Goal: Task Accomplishment & Management: Use online tool/utility

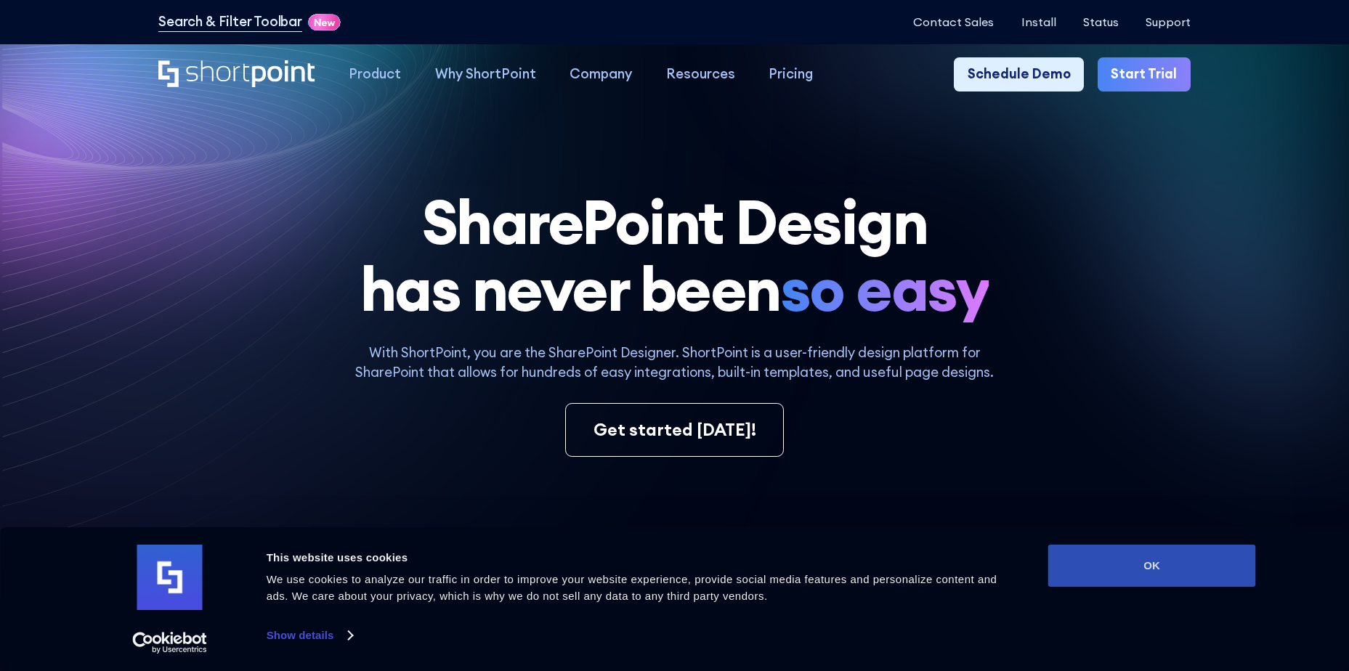
drag, startPoint x: 1180, startPoint y: 560, endPoint x: 1184, endPoint y: 553, distance: 8.1
click at [1181, 558] on button "OK" at bounding box center [1152, 566] width 208 height 42
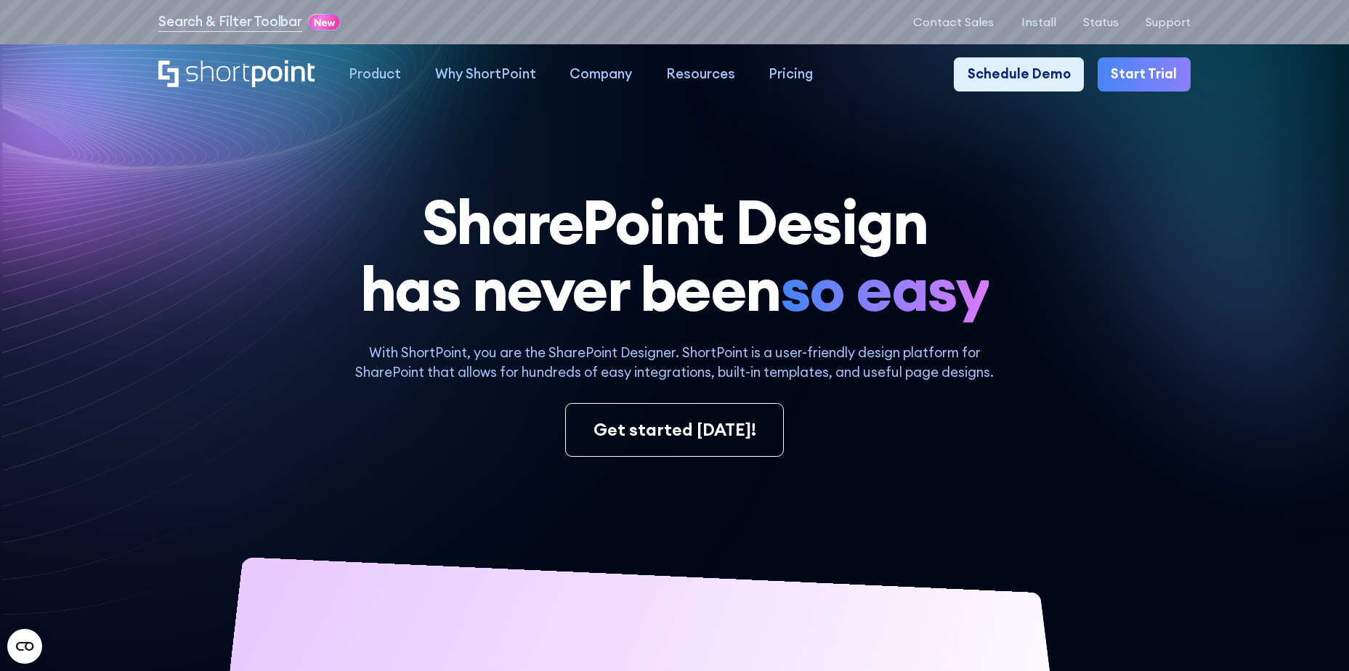
click at [1141, 81] on link "Start Trial" at bounding box center [1144, 73] width 93 height 33
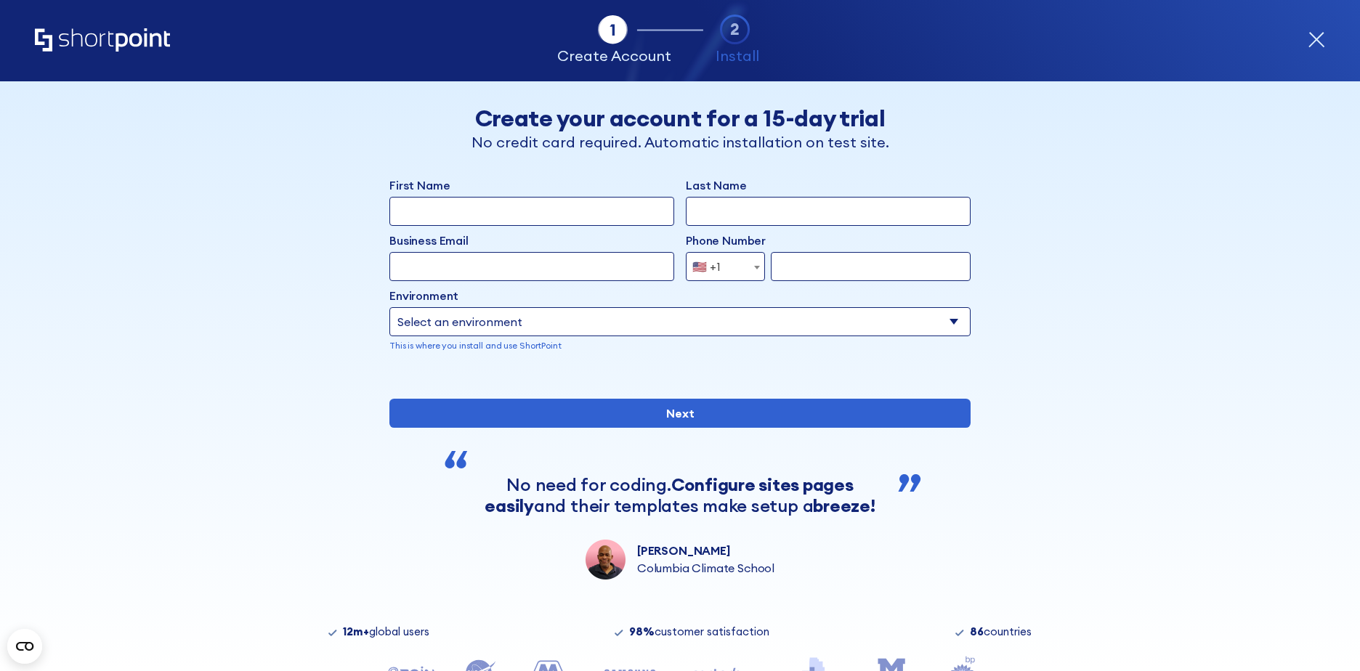
click at [483, 221] on input "First Name" at bounding box center [531, 211] width 285 height 29
click at [466, 218] on input "First Name" at bounding box center [531, 211] width 285 height 29
click at [454, 309] on select "Select an environment Microsoft 365 SharePoint Online SharePoint Subscription E…" at bounding box center [679, 321] width 581 height 29
select select "Microsoft 365"
click at [389, 307] on select "Select an environment Microsoft 365 SharePoint Online SharePoint Subscription E…" at bounding box center [679, 321] width 581 height 29
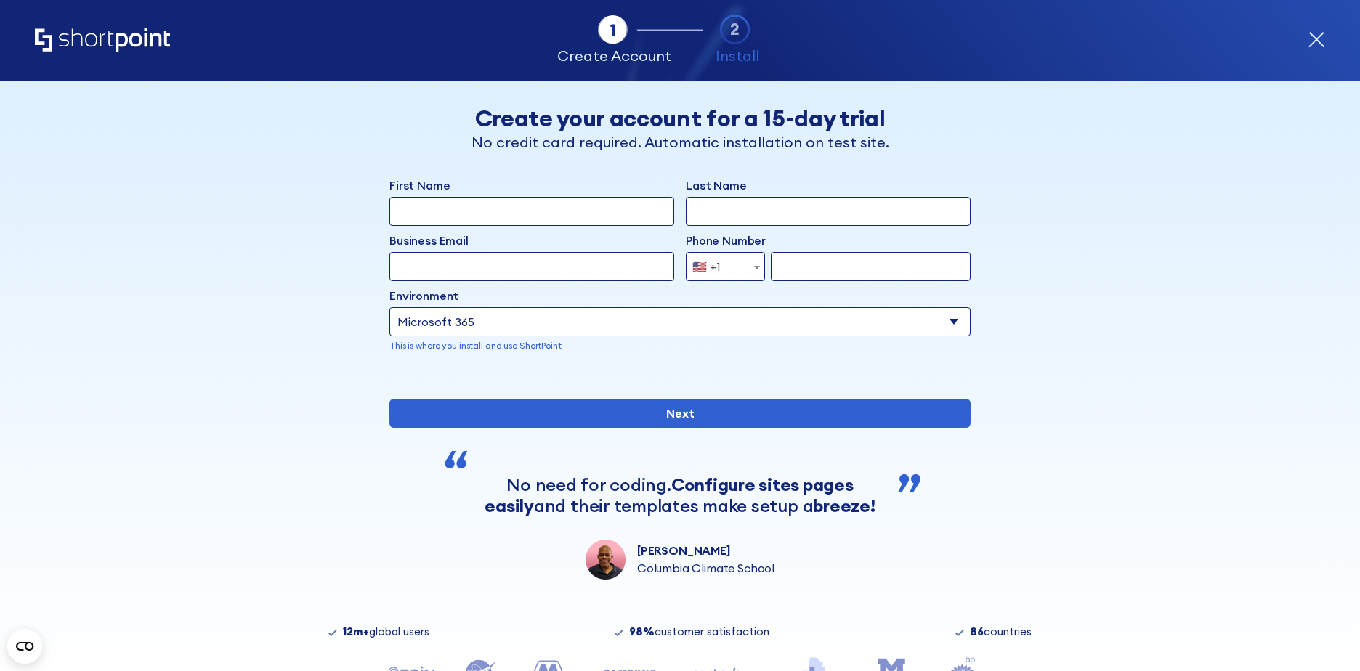
click at [490, 255] on input "Business Email" at bounding box center [531, 266] width 285 height 29
click at [482, 218] on input "First Name" at bounding box center [531, 211] width 285 height 29
click at [845, 267] on input "form" at bounding box center [871, 266] width 200 height 29
type input "7326456096"
click at [501, 226] on input "First Name" at bounding box center [531, 211] width 285 height 29
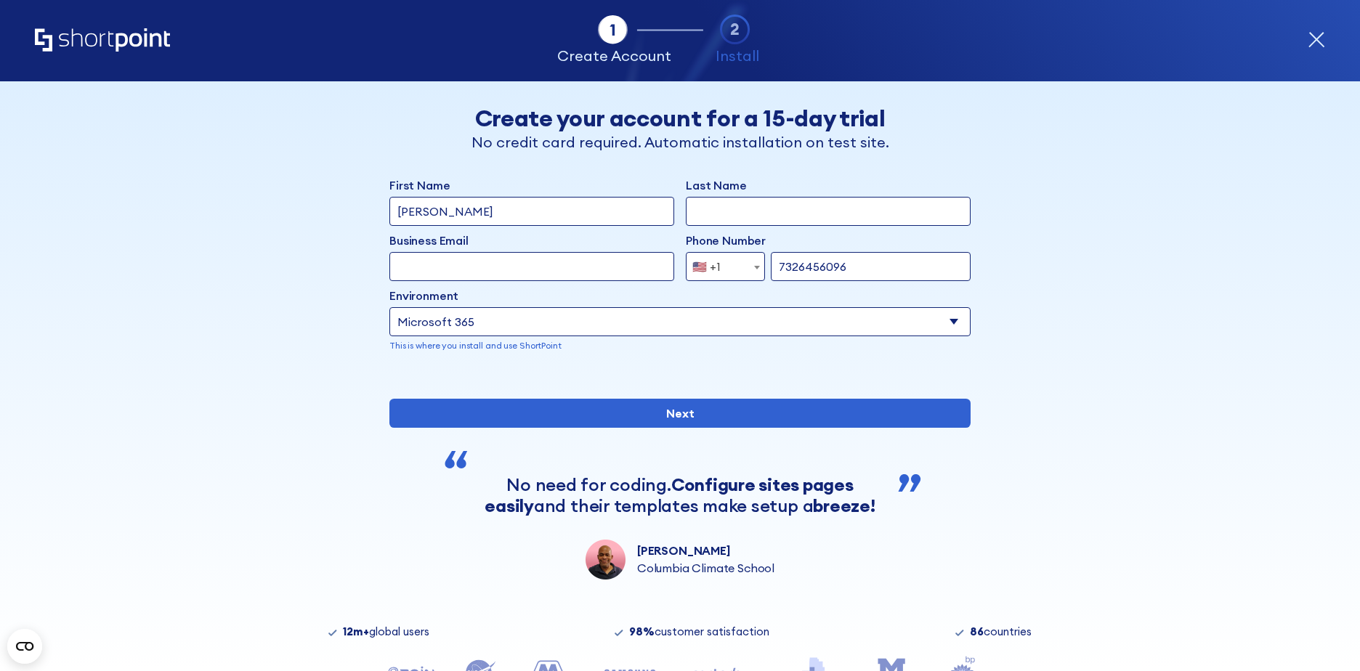
type input "Jignesh"
type input "Chokshi"
click at [506, 257] on input "Business Email" at bounding box center [531, 266] width 285 height 29
paste input "sp_admin@sabert.com"
type input "sp_admin@sabert.com"
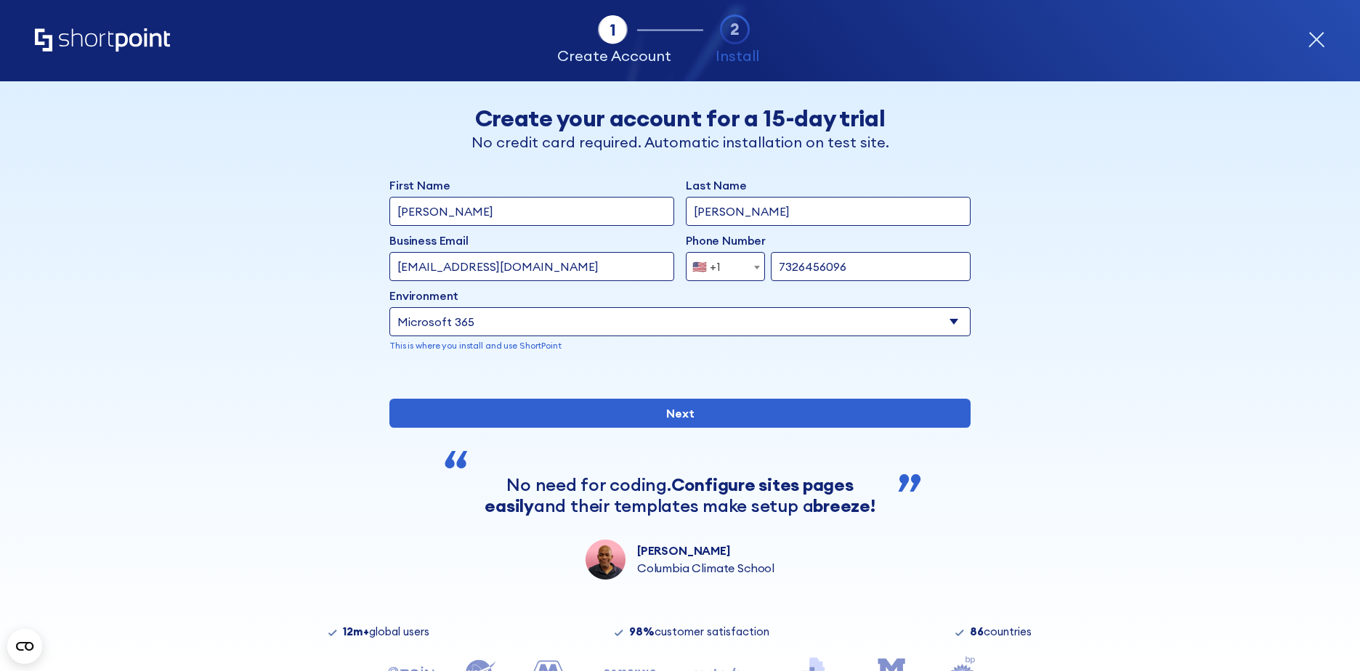
click at [268, 268] on div "Back Back Create your account for a 15-day trial No credit card required. Autom…" at bounding box center [679, 330] width 889 height 498
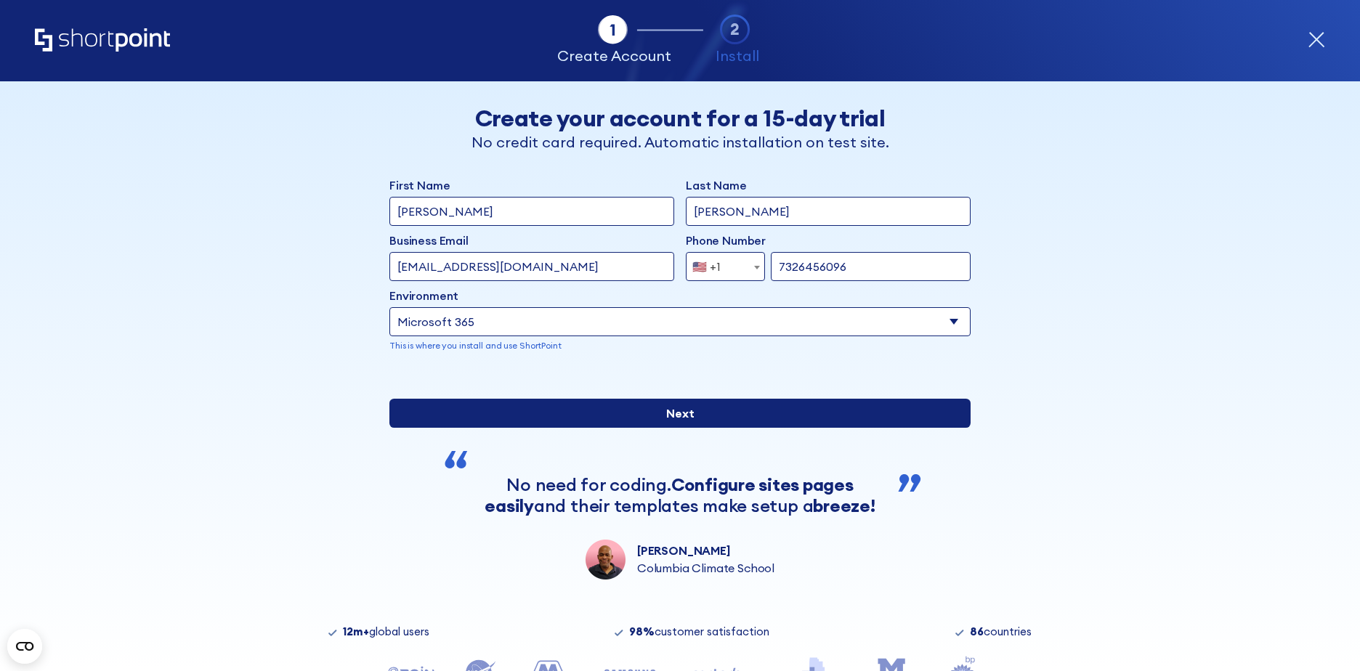
click at [591, 428] on input "Next" at bounding box center [679, 413] width 581 height 29
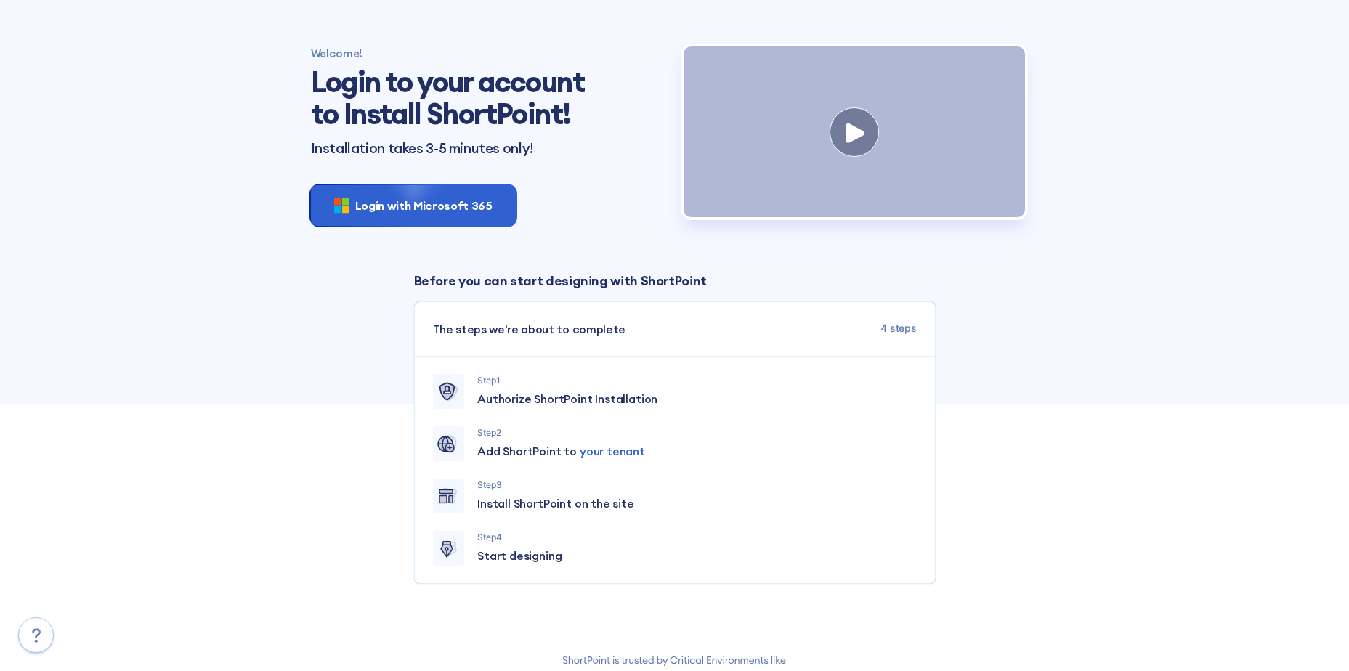
scroll to position [73, 0]
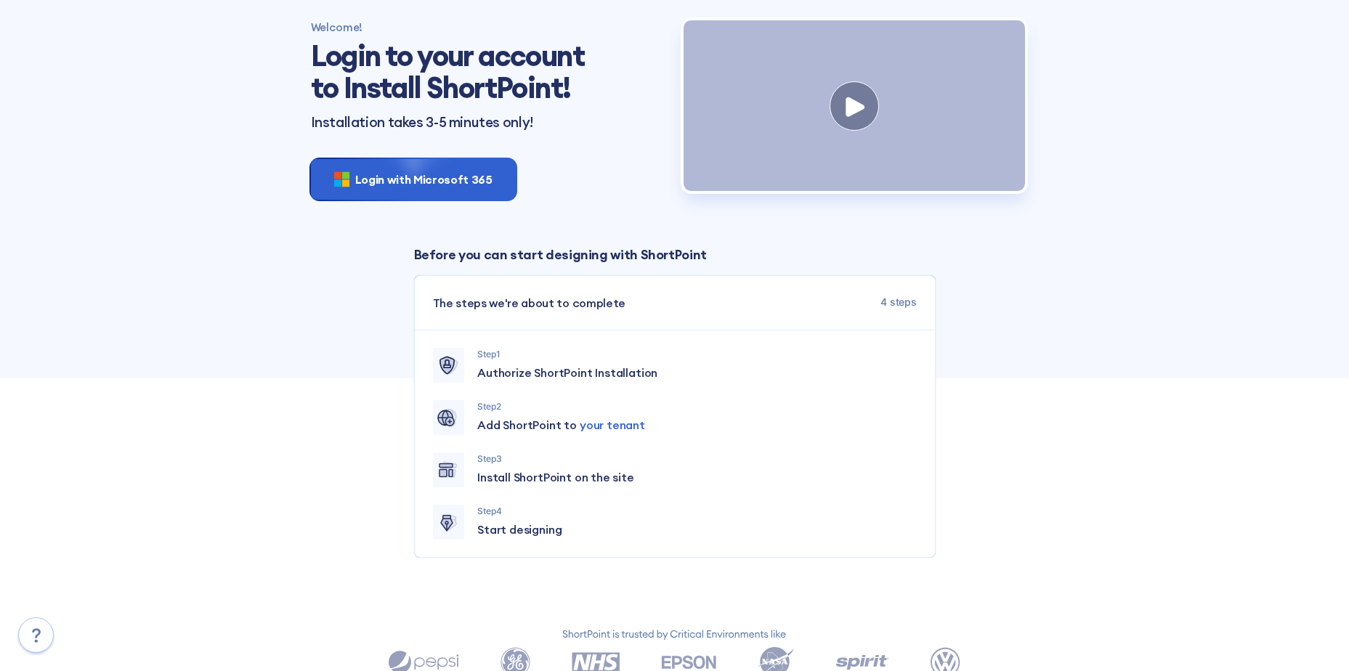
click at [565, 381] on span "Authorize ShortPoint Installation" at bounding box center [567, 372] width 180 height 17
drag, startPoint x: 565, startPoint y: 384, endPoint x: 534, endPoint y: 400, distance: 35.1
click at [534, 400] on div "Step 1 Authorize ShortPoint Installation Step 2 Add ShortPoint to your tenant S…" at bounding box center [675, 444] width 520 height 227
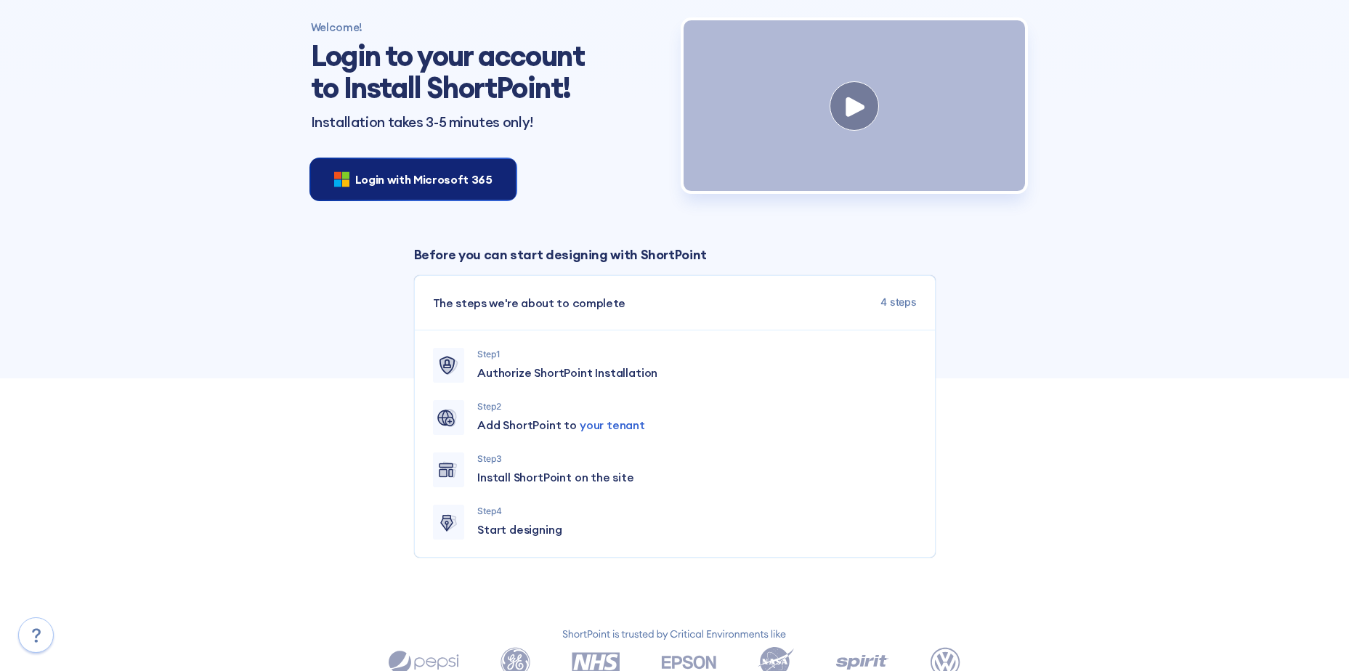
click at [395, 185] on span "Login with Microsoft 365" at bounding box center [423, 179] width 137 height 17
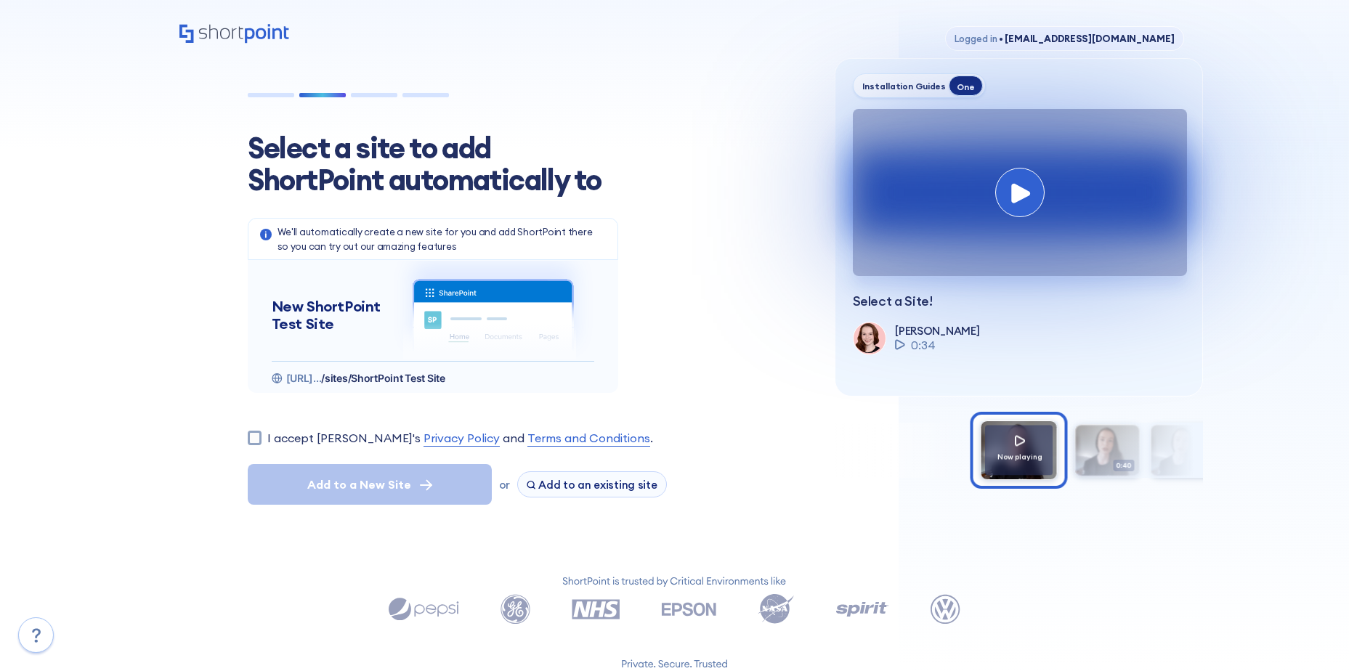
click at [1006, 201] on button at bounding box center [1019, 192] width 49 height 49
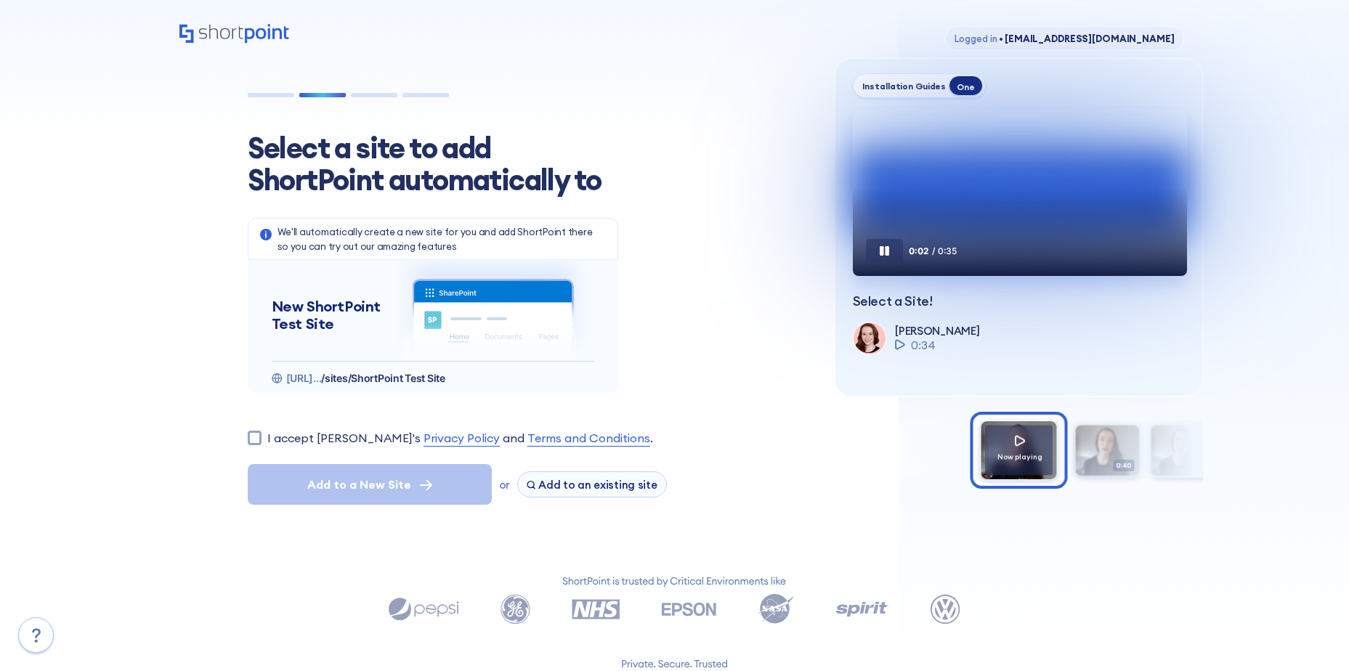
click at [889, 262] on button at bounding box center [884, 250] width 37 height 23
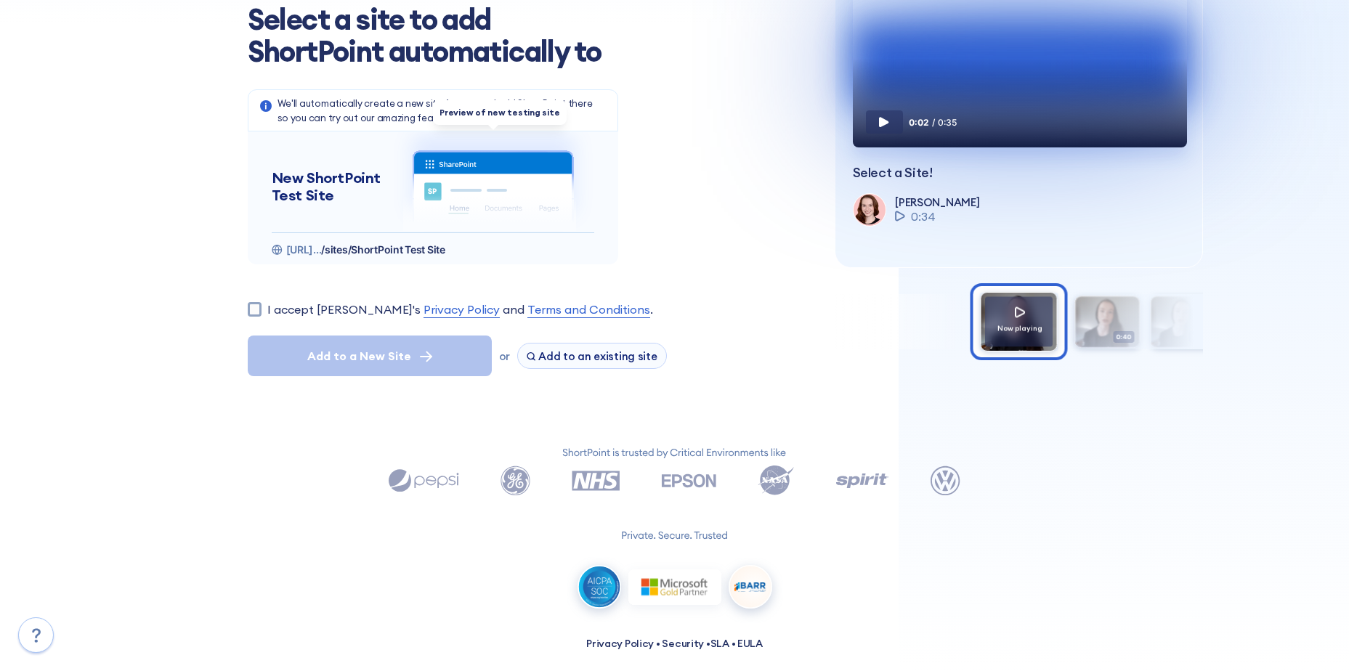
scroll to position [142, 0]
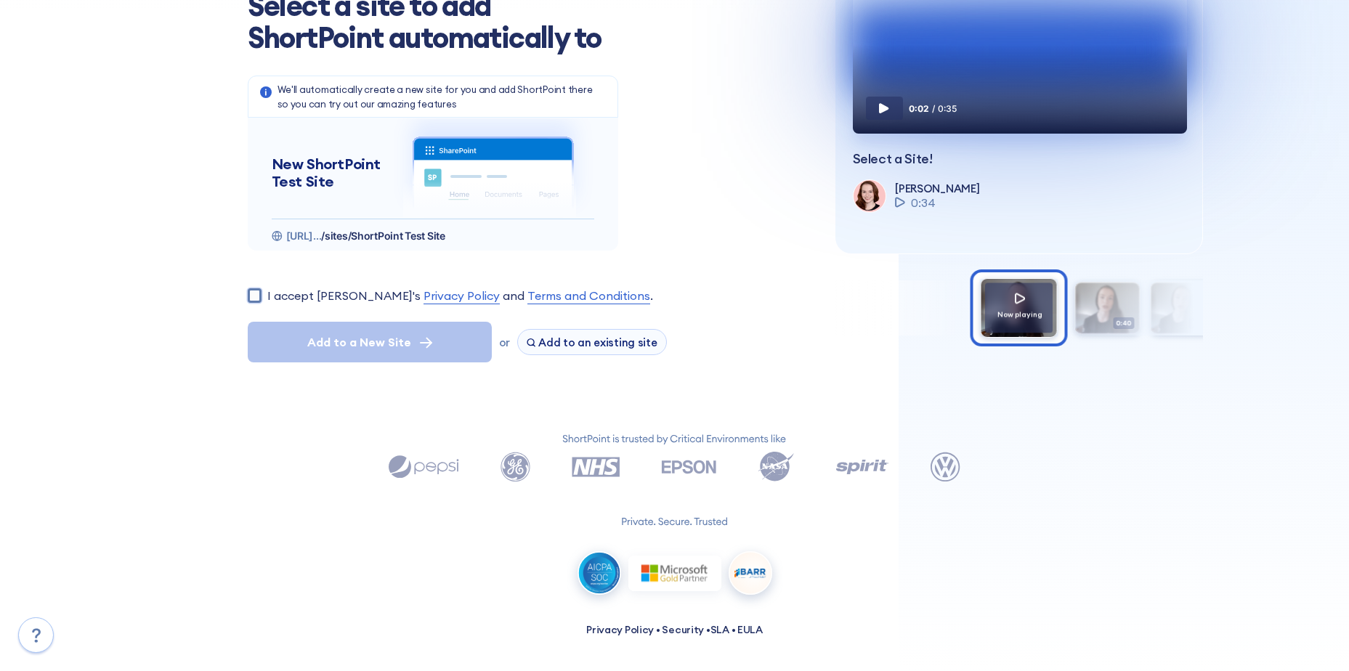
click at [254, 293] on input "I accept ShortPoint's Privacy Policy and Terms and Conditions ." at bounding box center [255, 295] width 14 height 14
checkbox input "true"
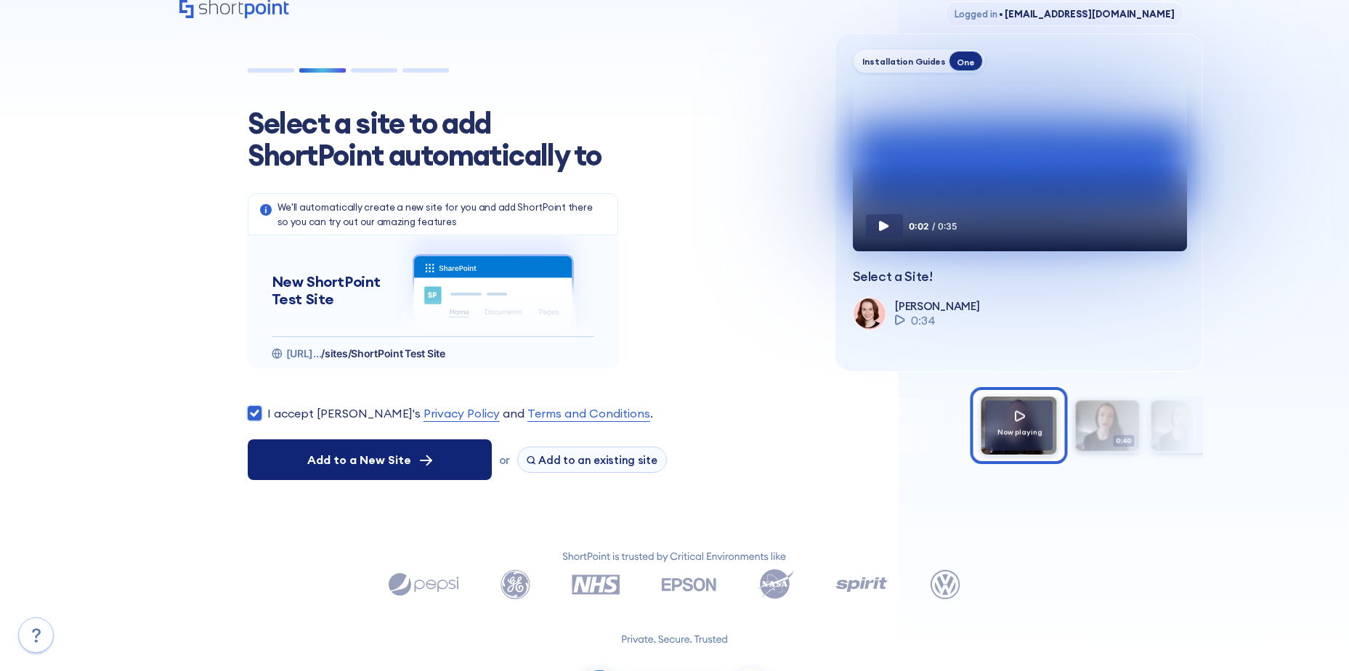
scroll to position [0, 0]
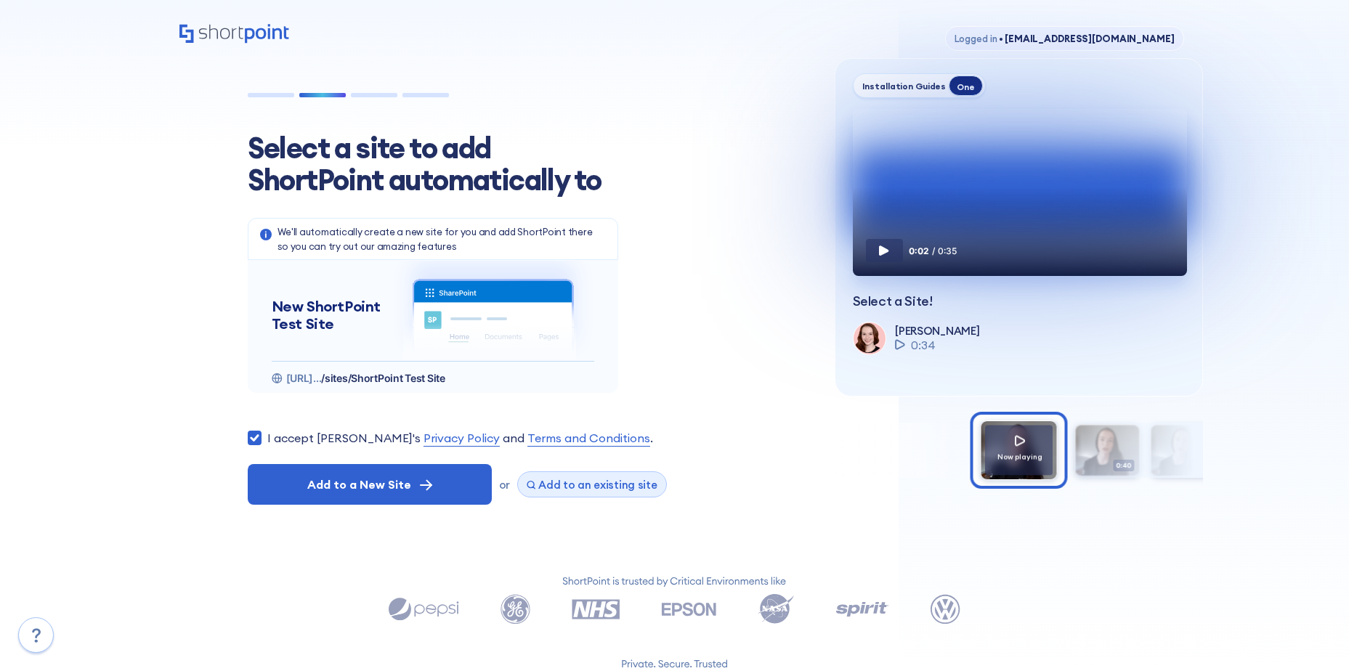
click at [602, 489] on span "Add to an existing site" at bounding box center [597, 485] width 119 height 14
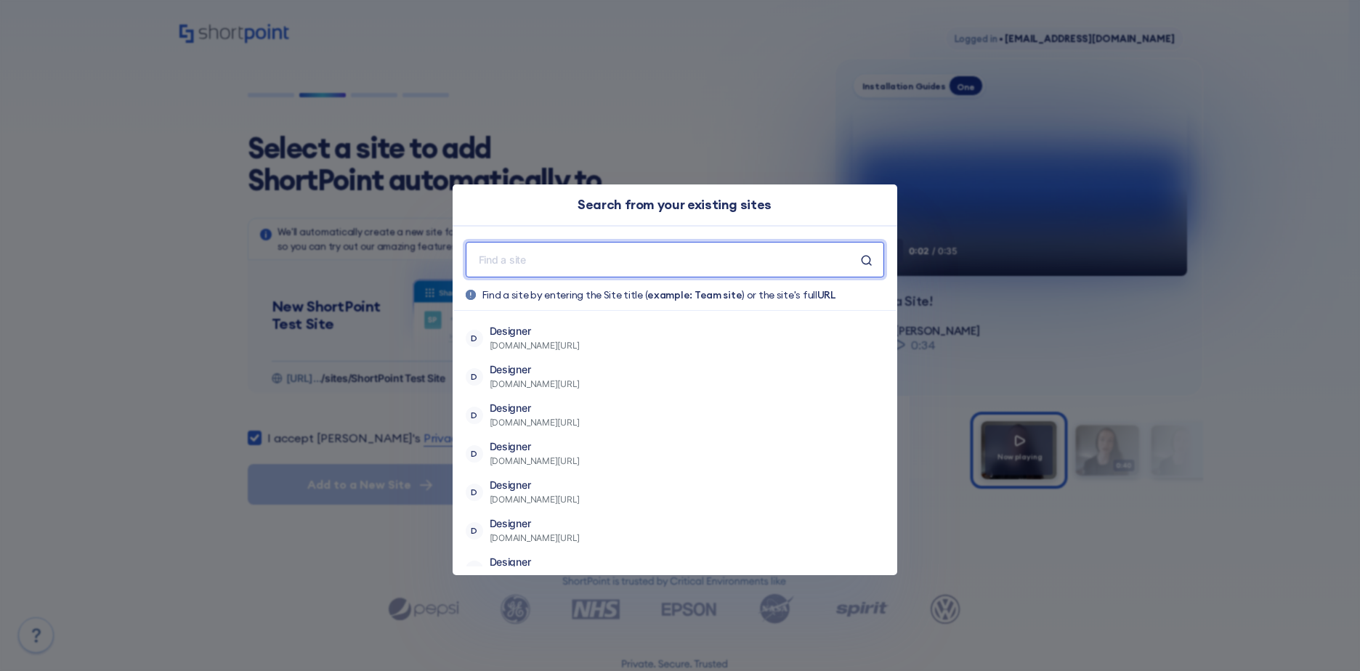
click at [589, 263] on input "text" at bounding box center [669, 260] width 384 height 18
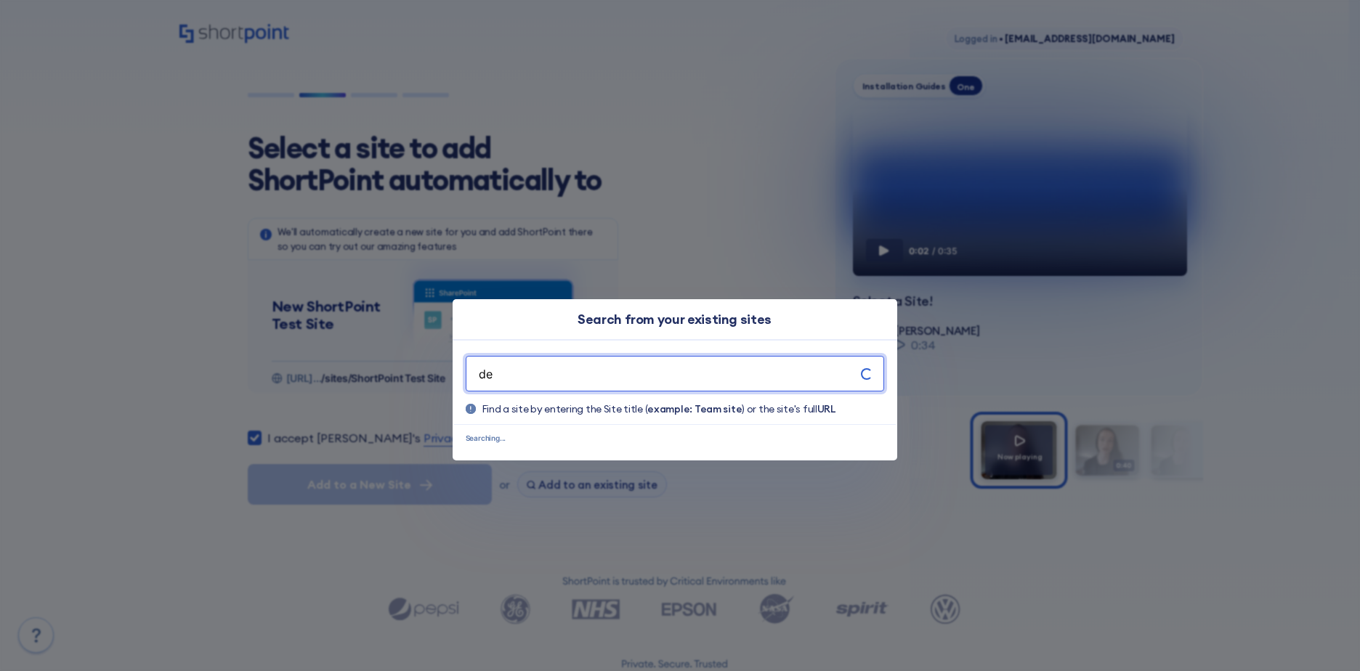
type input "dev"
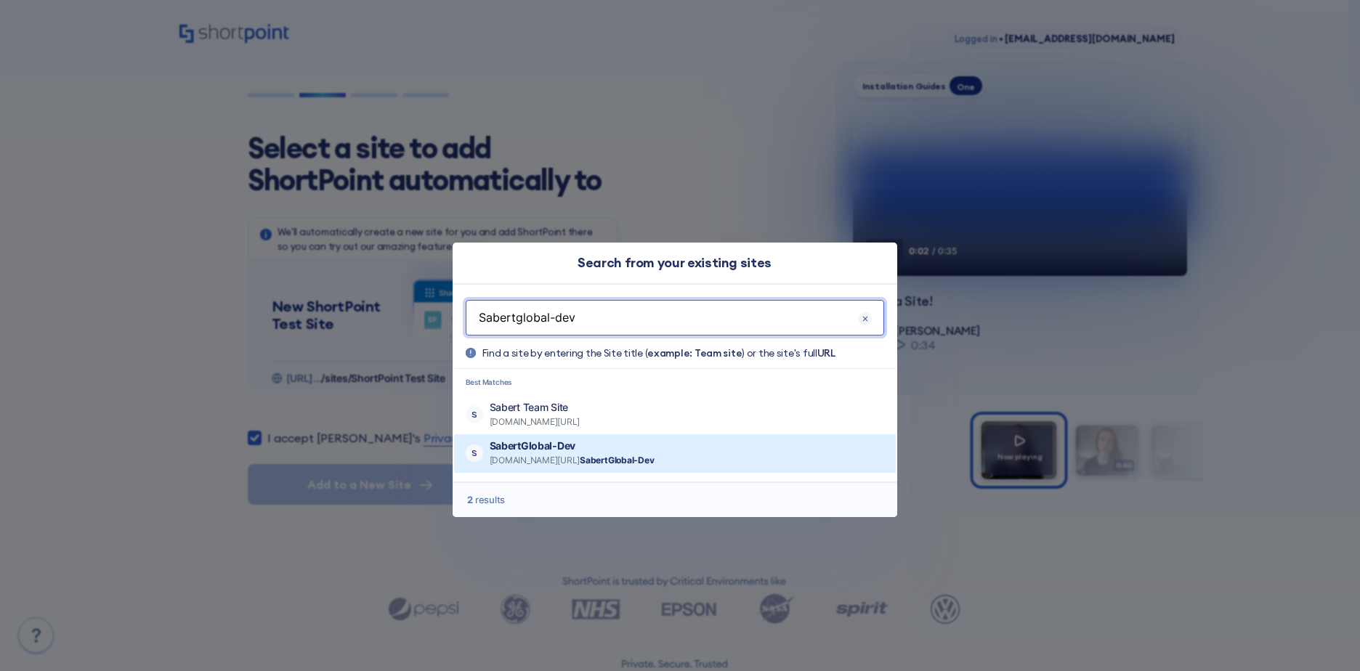
type input "Sabertglobal-dev"
click at [558, 455] on span "sabertcorp.sharepoint.com/sites/ SabertGlobal-Dev" at bounding box center [572, 460] width 165 height 15
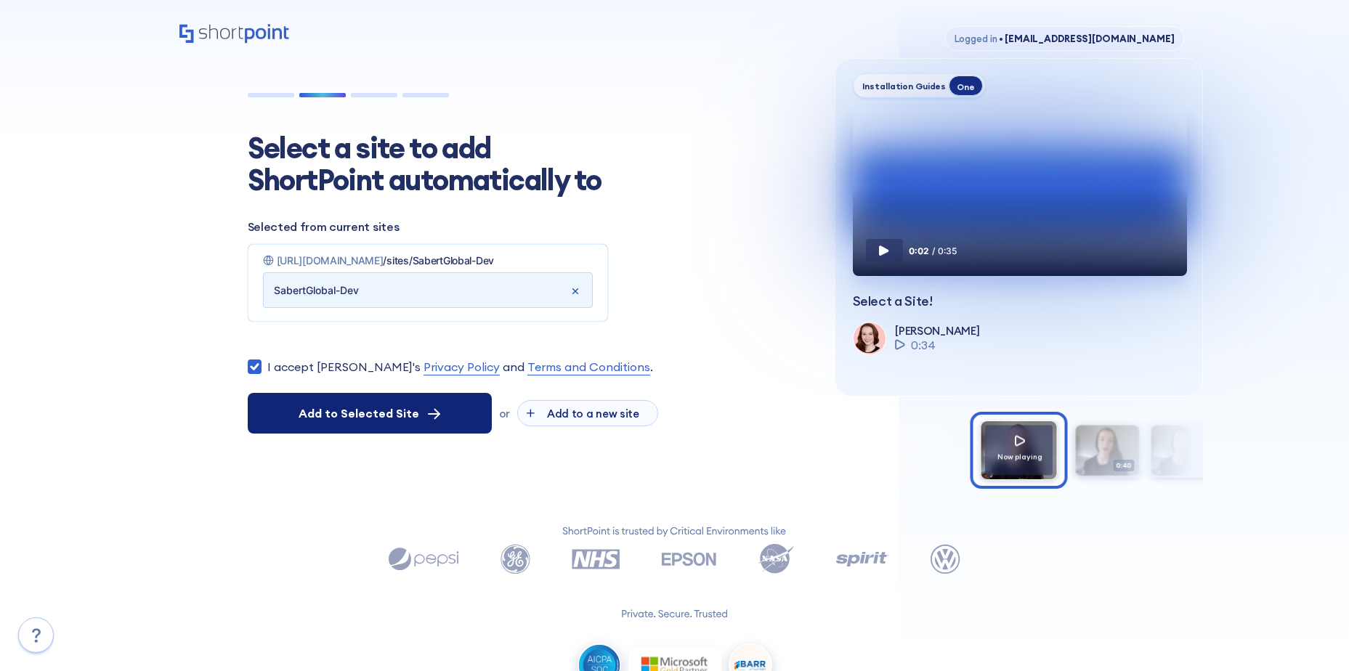
click at [373, 403] on button "Add to Selected Site" at bounding box center [370, 413] width 244 height 41
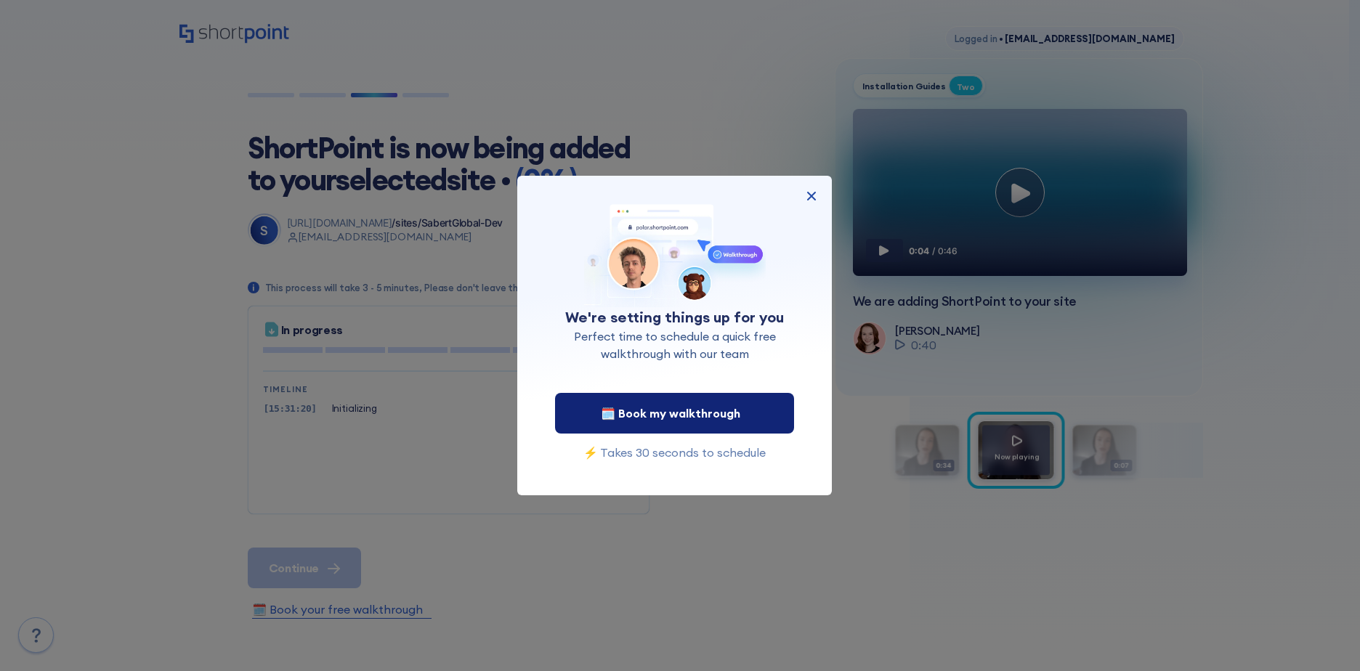
click at [705, 416] on span "🗓️ Book my walkthrough" at bounding box center [670, 413] width 139 height 17
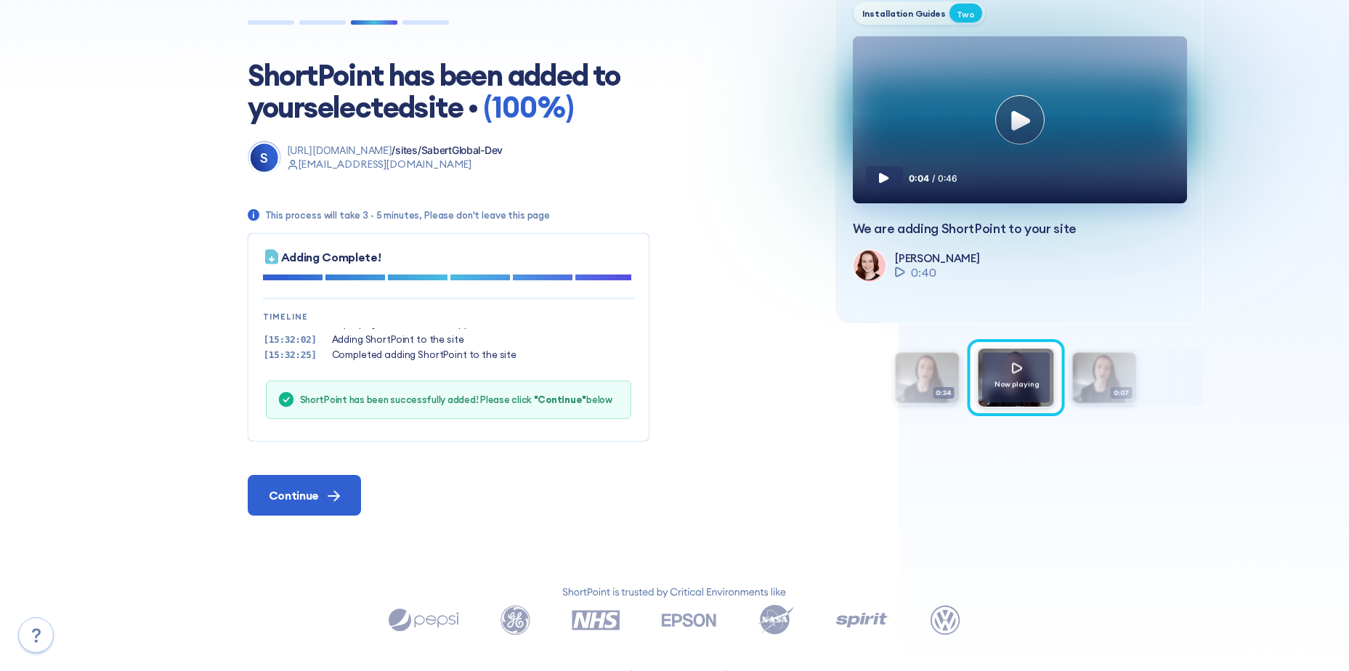
scroll to position [44, 0]
click at [437, 400] on div "ShortPoint has been successfully added! Please click "Continue" below" at bounding box center [456, 400] width 312 height 12
click at [439, 400] on div "ShortPoint has been successfully added! Please click "Continue" below" at bounding box center [456, 400] width 312 height 12
drag, startPoint x: 441, startPoint y: 401, endPoint x: 426, endPoint y: 428, distance: 30.6
click at [441, 401] on div "ShortPoint has been successfully added! Please click "Continue" below" at bounding box center [456, 400] width 312 height 12
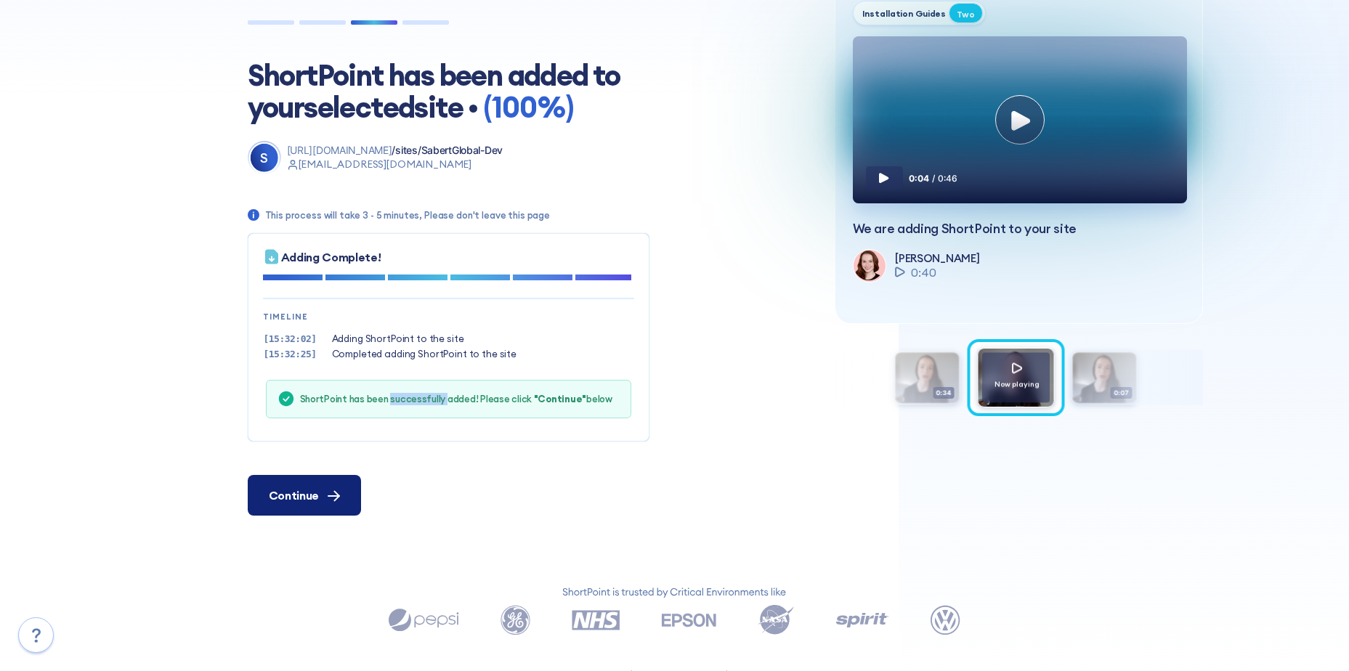
click at [299, 483] on button "Continue" at bounding box center [304, 495] width 113 height 41
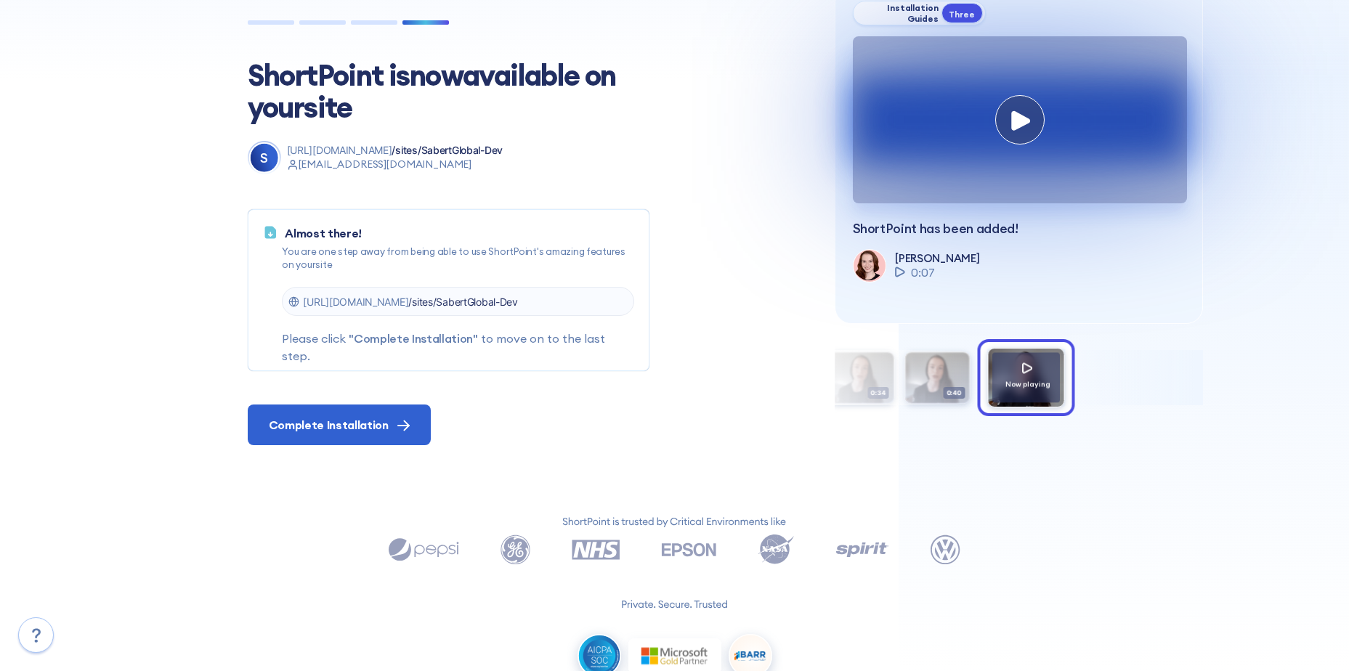
click at [518, 302] on span "/sites/SabertGlobal-Dev" at bounding box center [463, 302] width 110 height 12
click at [557, 429] on div "Complete Installation" at bounding box center [524, 425] width 552 height 41
click at [336, 431] on span "Complete Installation" at bounding box center [329, 424] width 120 height 17
